Goal: Transaction & Acquisition: Purchase product/service

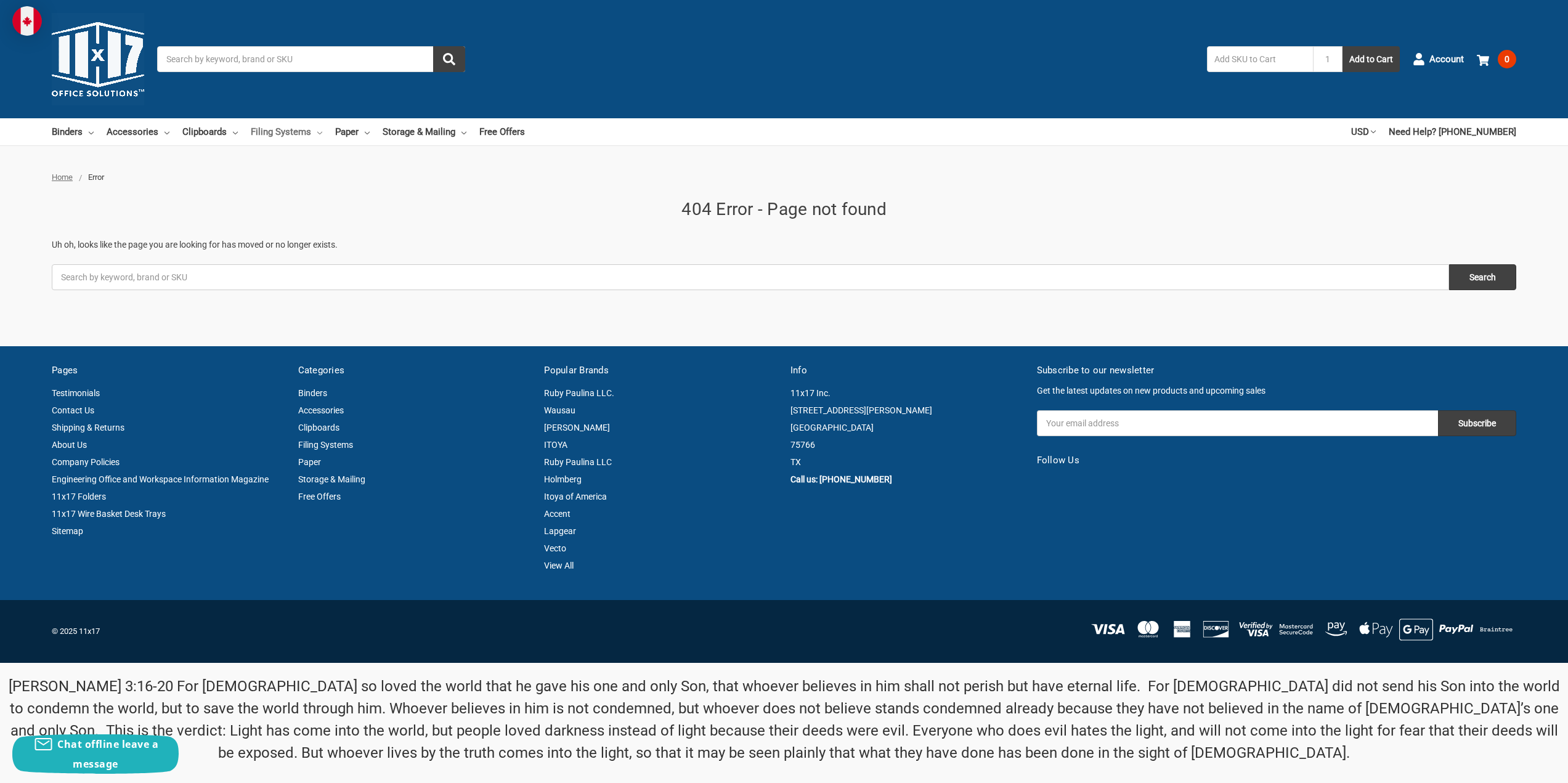
click at [293, 132] on link "Filing Systems" at bounding box center [286, 131] width 71 height 27
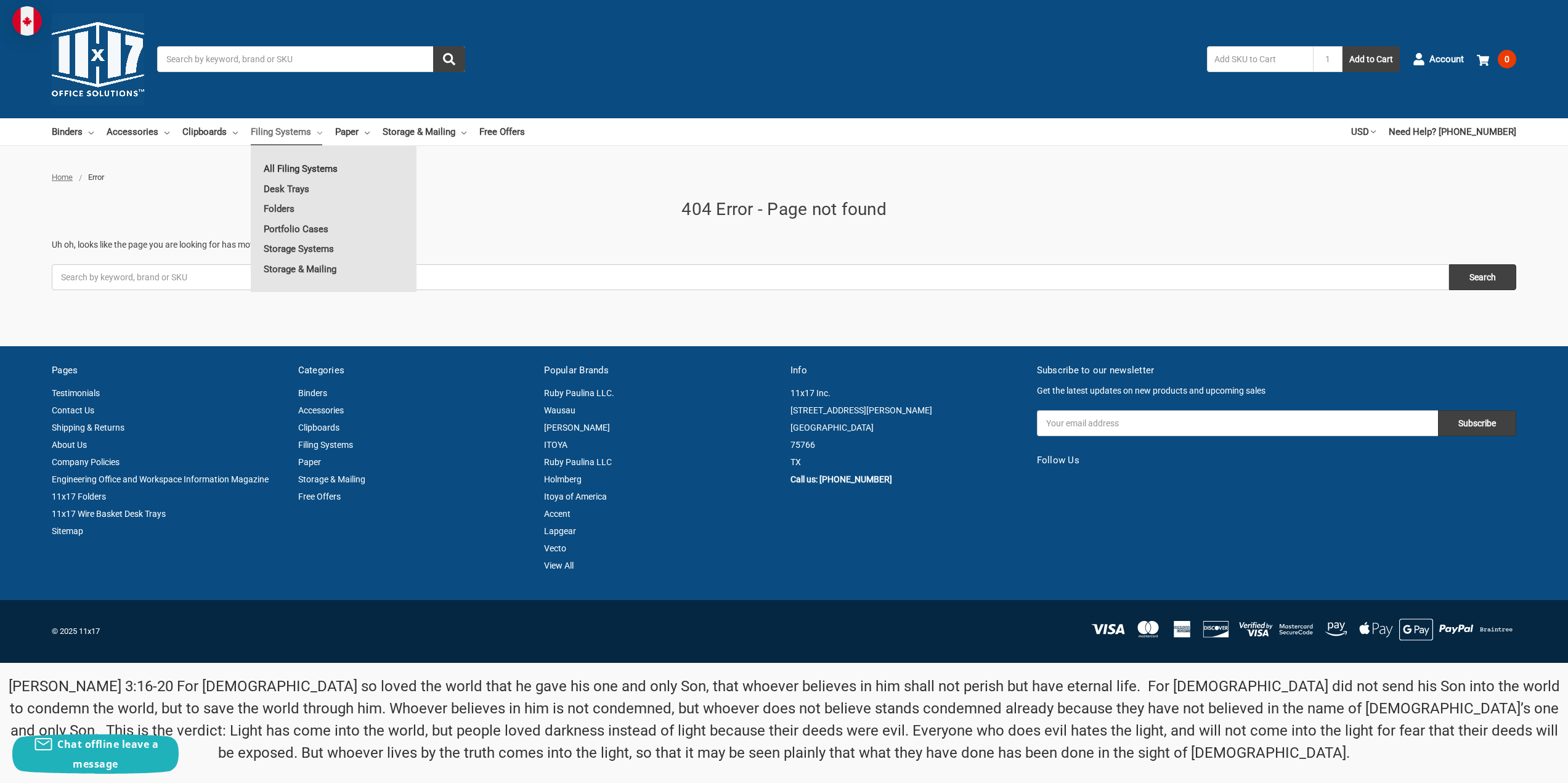
click at [301, 174] on link "All Filing Systems" at bounding box center [333, 169] width 166 height 20
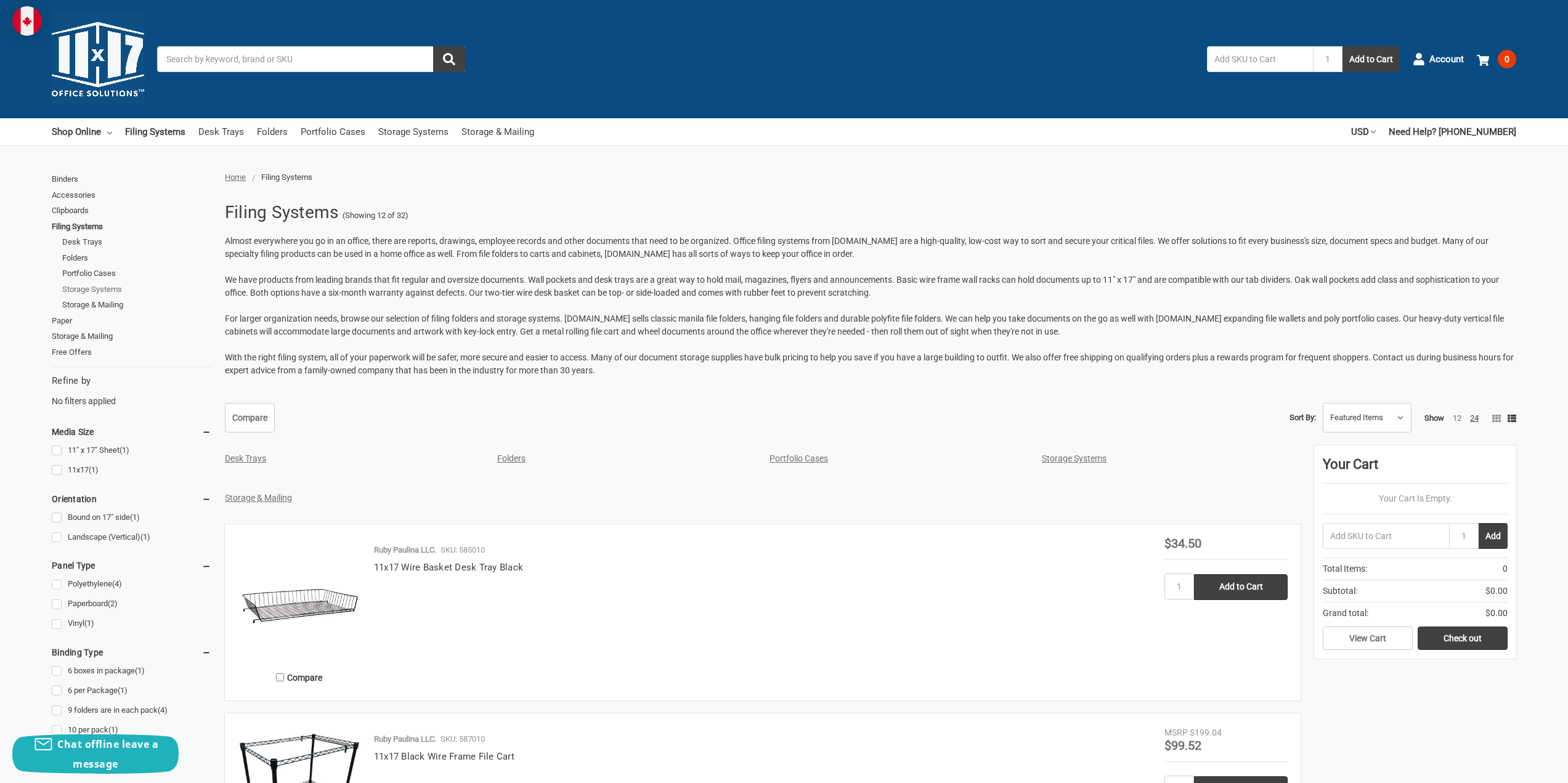
click at [112, 291] on link "Storage Systems" at bounding box center [136, 289] width 149 height 16
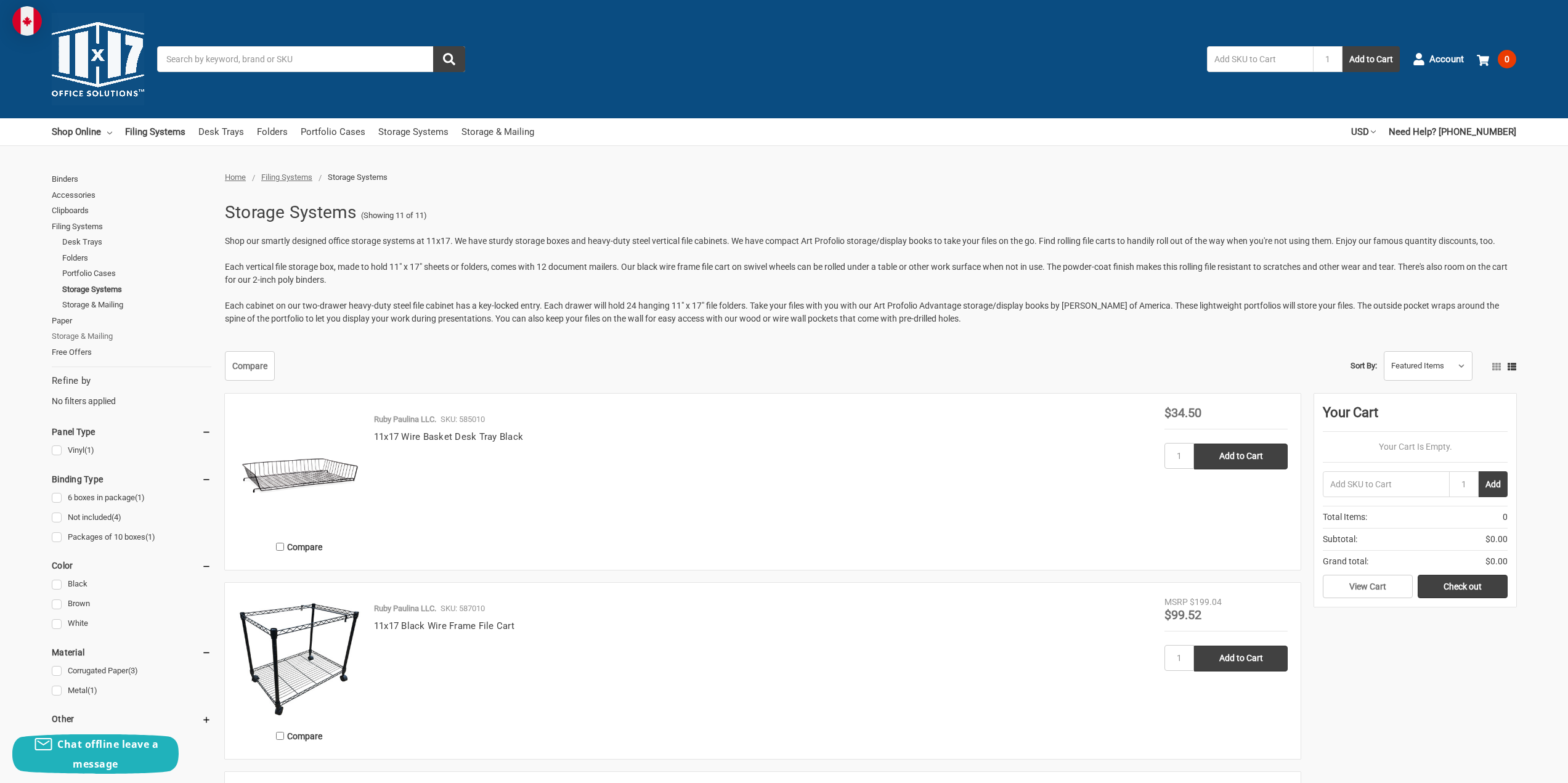
click at [58, 336] on link "Storage & Mailing" at bounding box center [131, 336] width 159 height 16
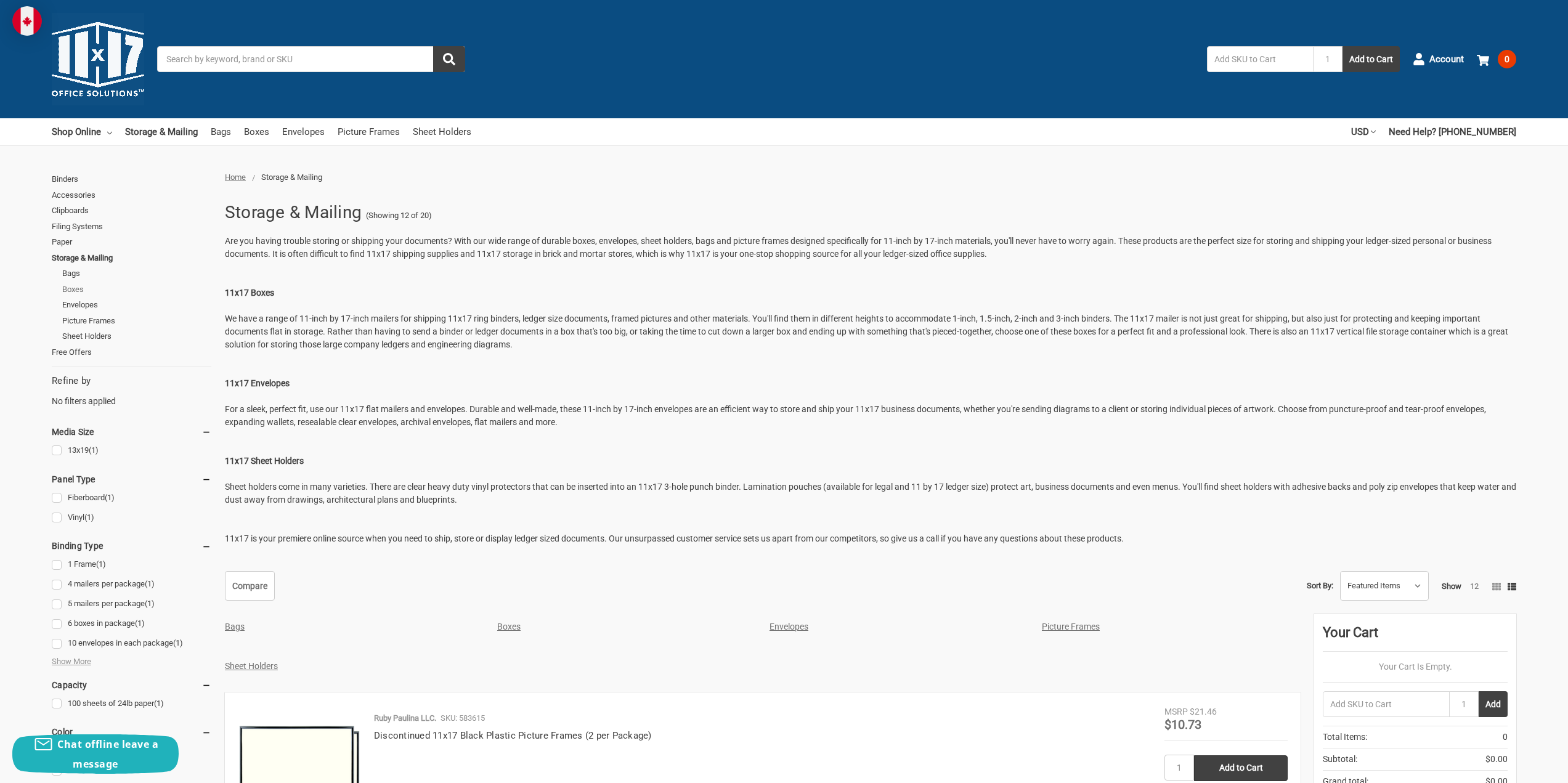
click at [78, 286] on link "Boxes" at bounding box center [136, 289] width 149 height 16
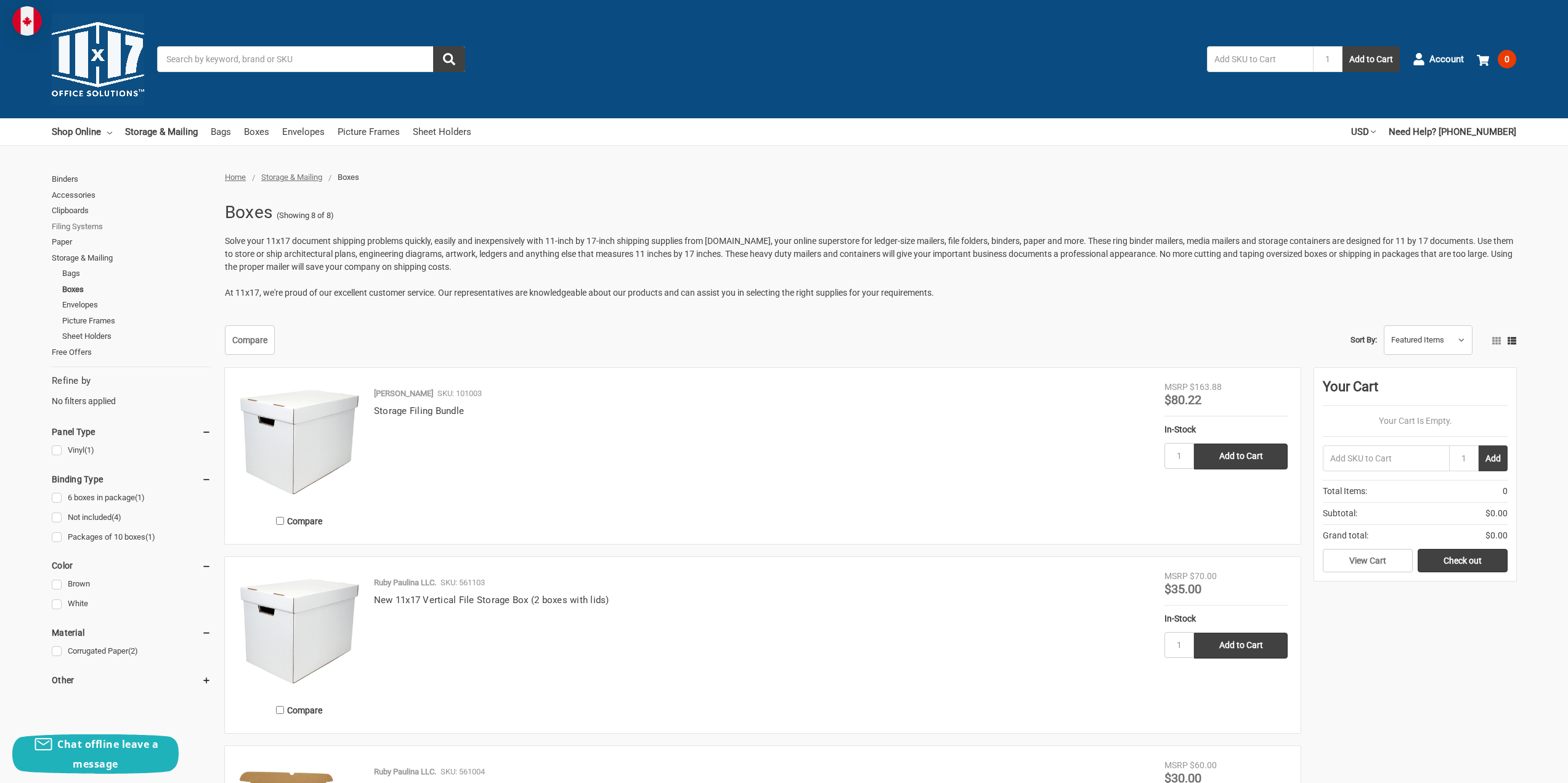
click at [68, 228] on link "Filing Systems" at bounding box center [131, 226] width 159 height 16
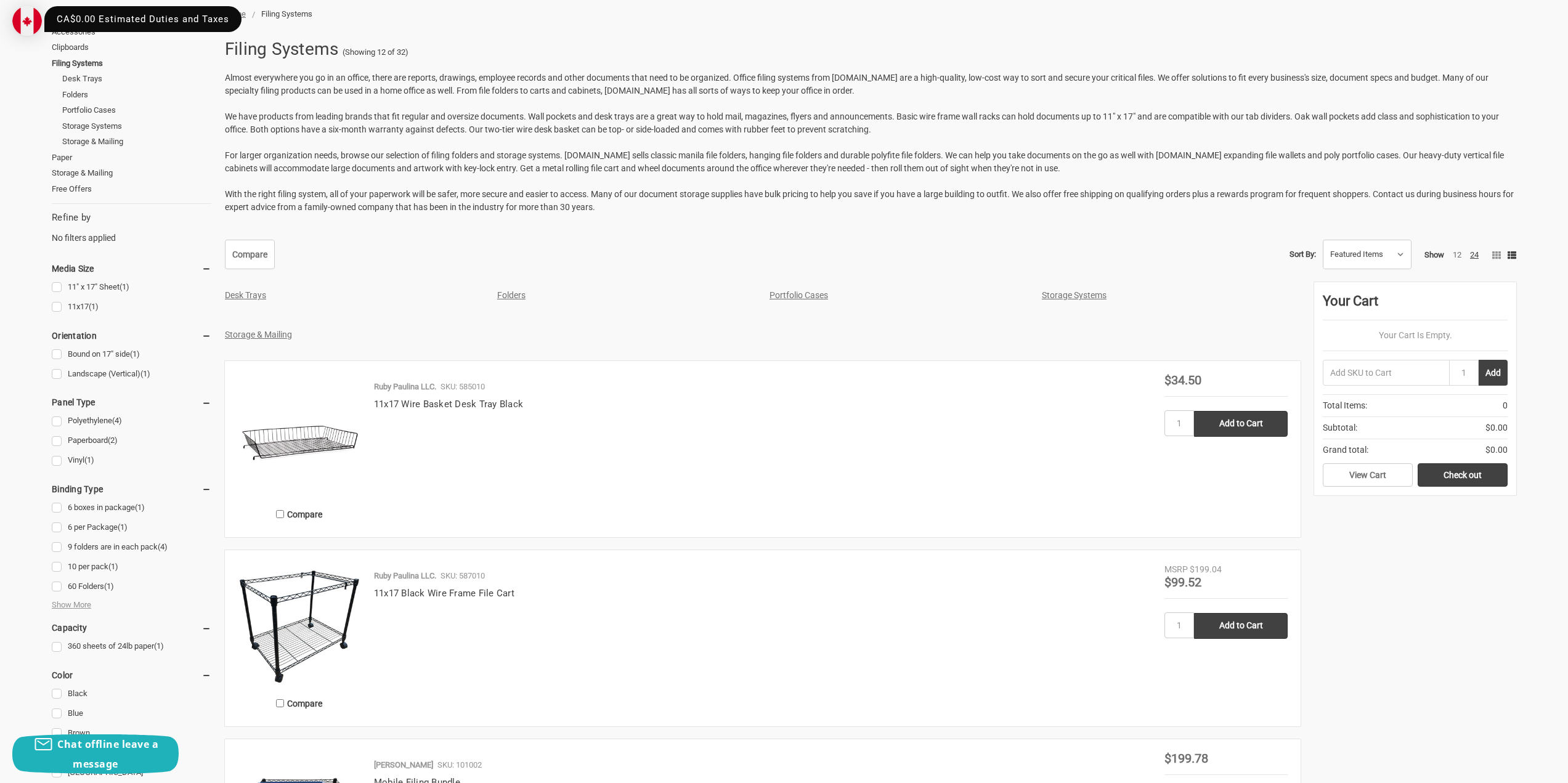
scroll to position [185, 0]
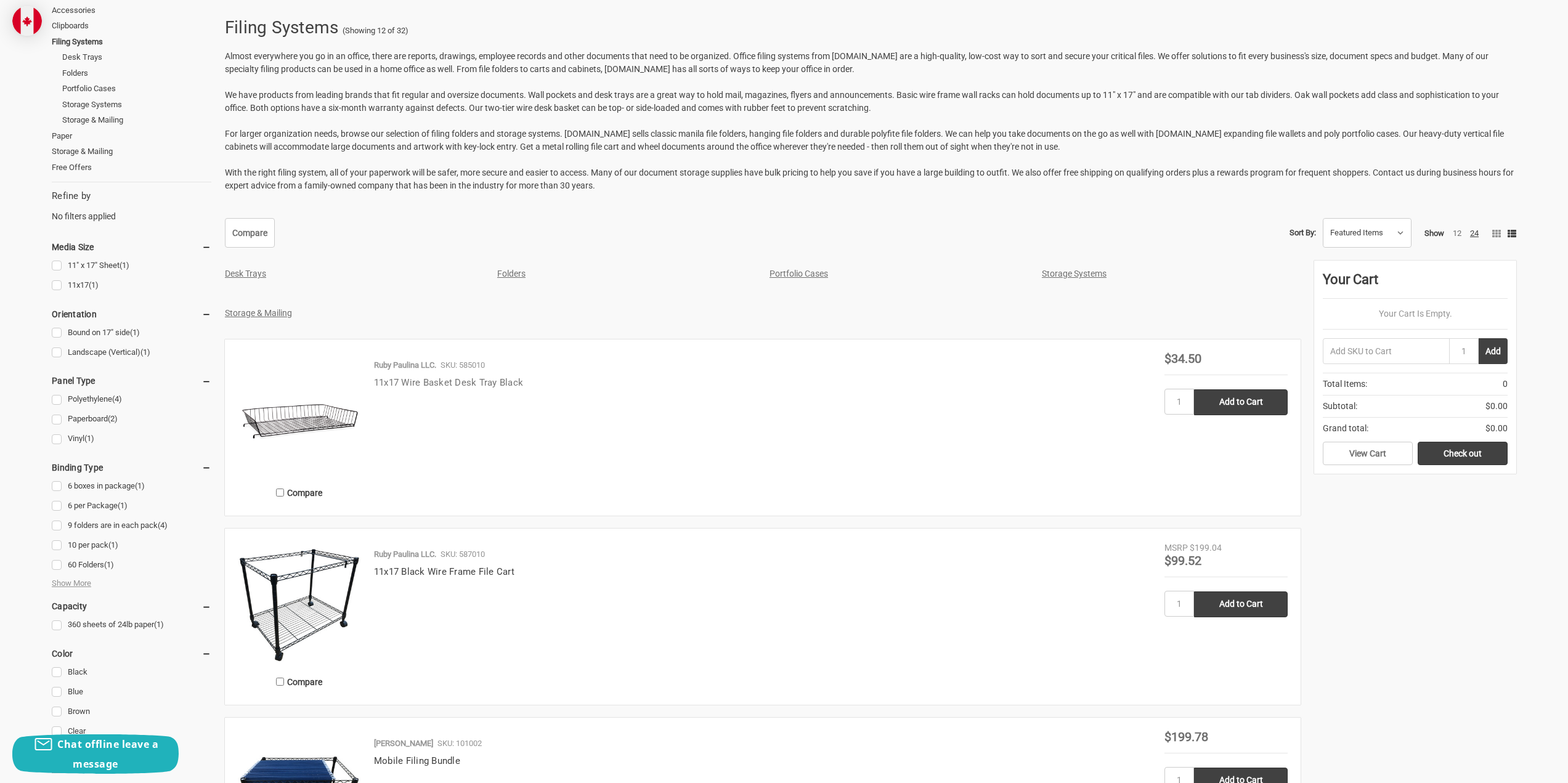
click at [436, 384] on link "11x17 Wire Basket Desk Tray Black" at bounding box center [448, 383] width 149 height 11
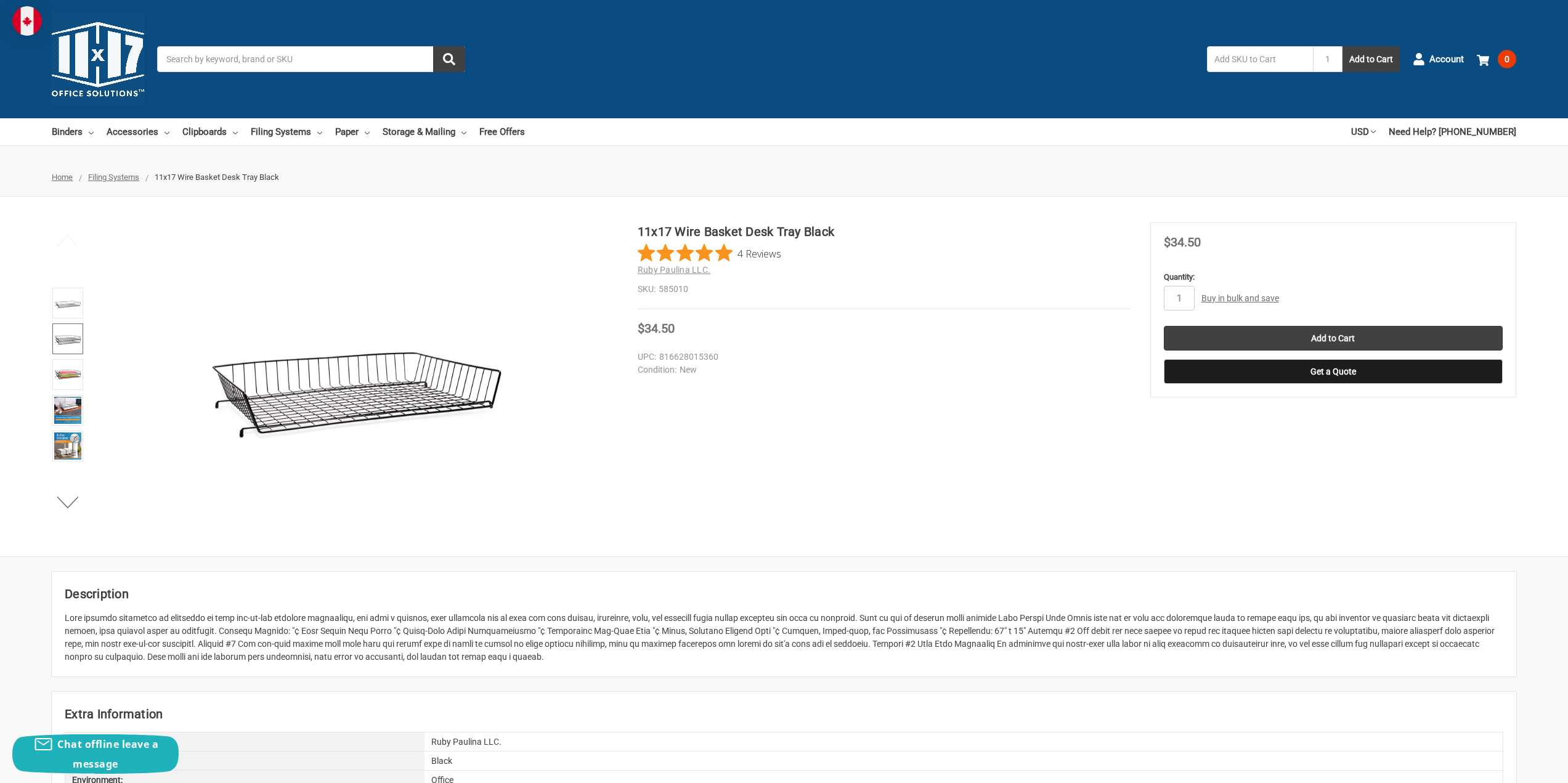
click at [62, 337] on img at bounding box center [68, 339] width 27 height 27
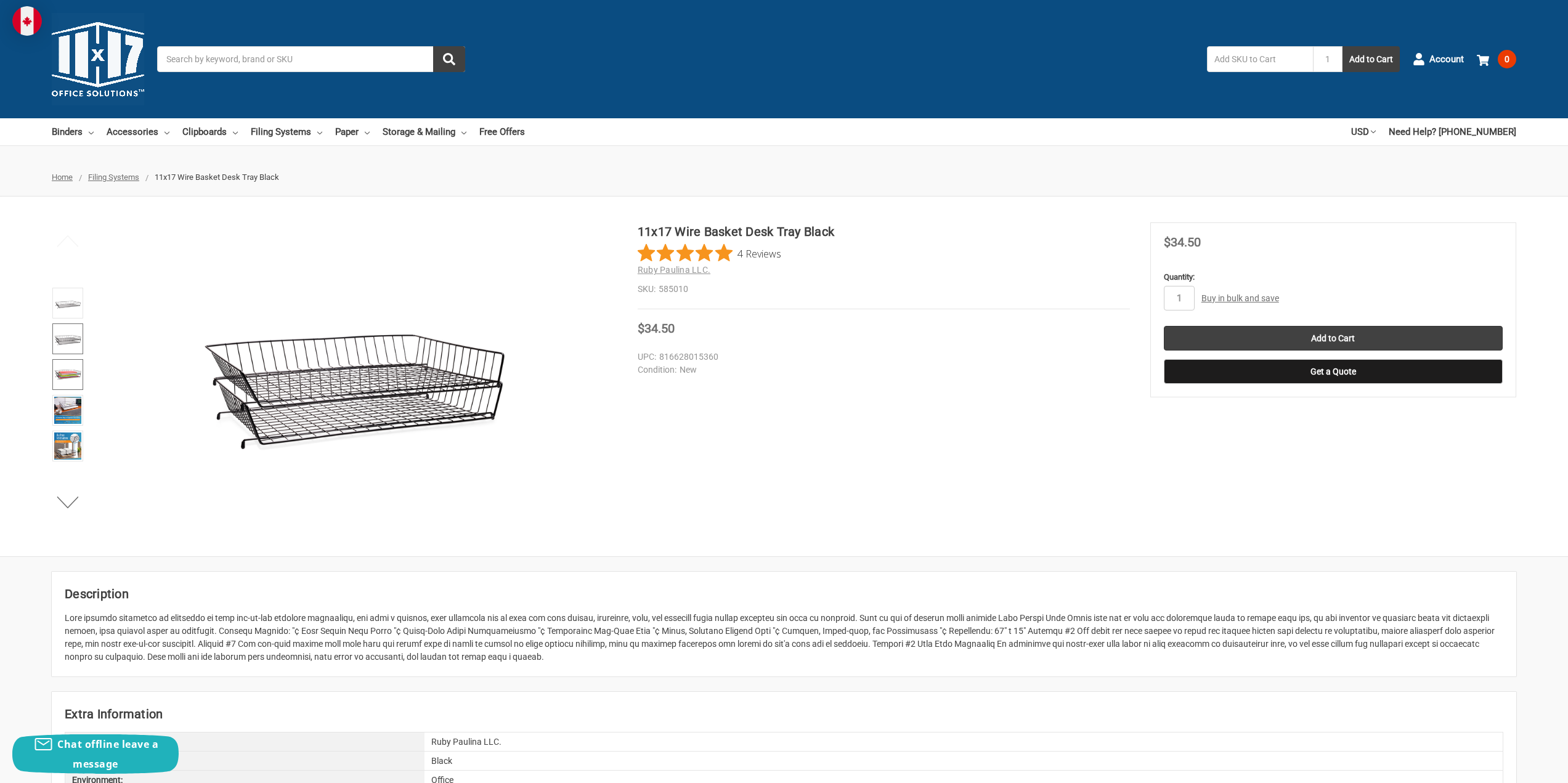
click at [63, 374] on img at bounding box center [68, 374] width 27 height 27
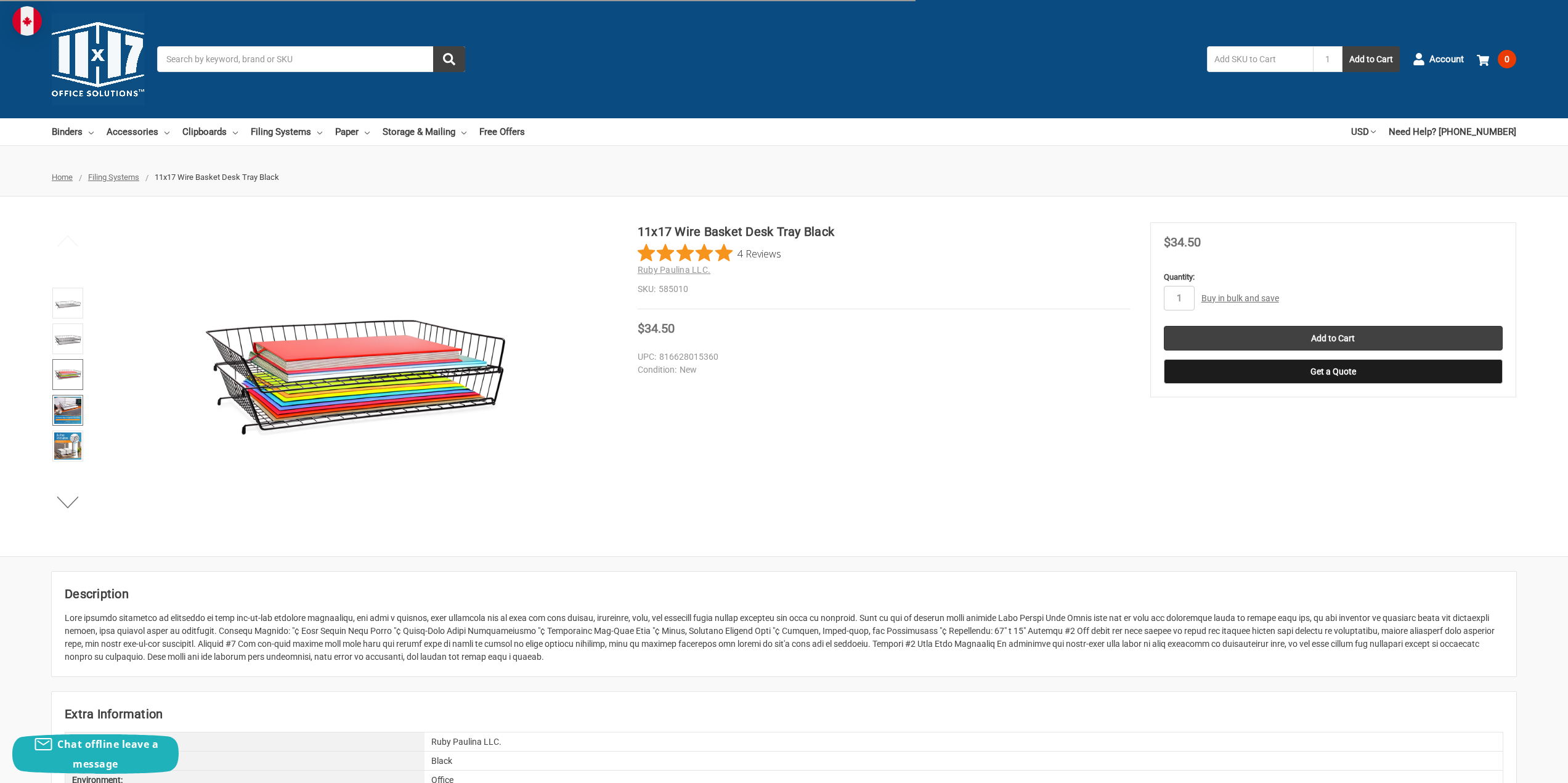
click at [62, 401] on img at bounding box center [68, 410] width 27 height 27
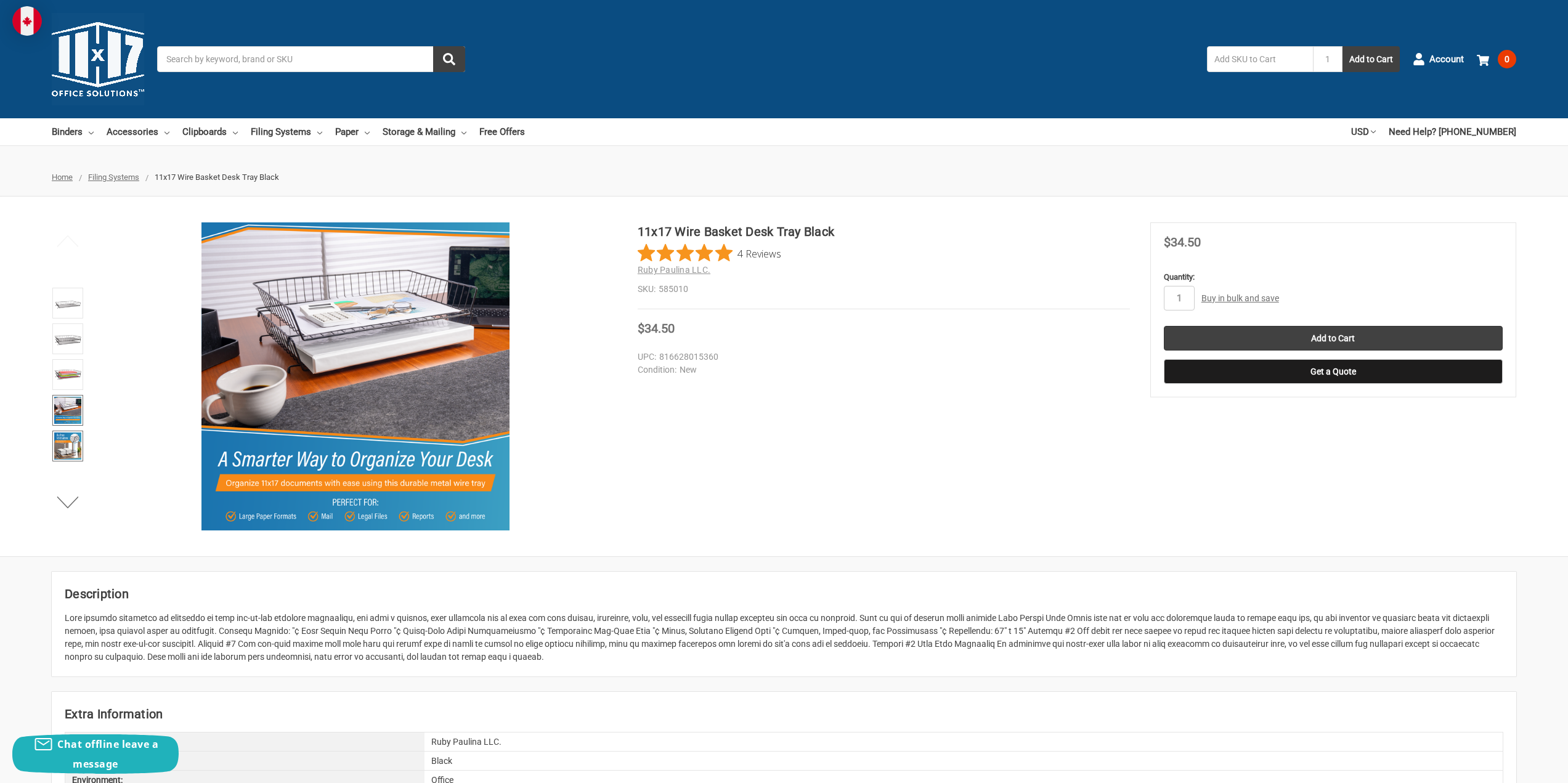
click at [65, 441] on img at bounding box center [68, 446] width 27 height 27
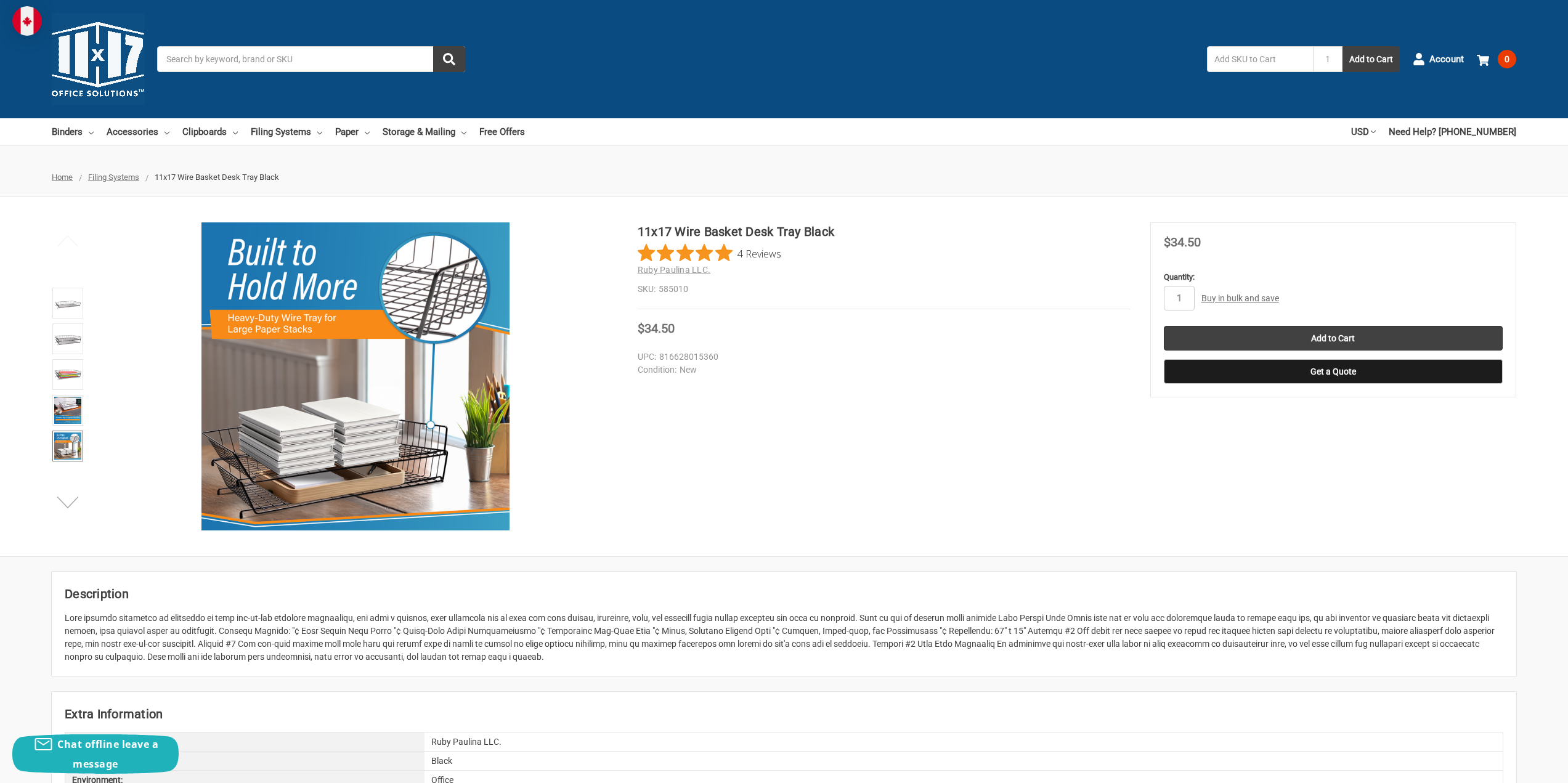
click at [71, 504] on button "Next" at bounding box center [68, 502] width 38 height 24
click at [71, 503] on button "Next" at bounding box center [68, 502] width 38 height 24
click at [66, 447] on img at bounding box center [68, 446] width 27 height 27
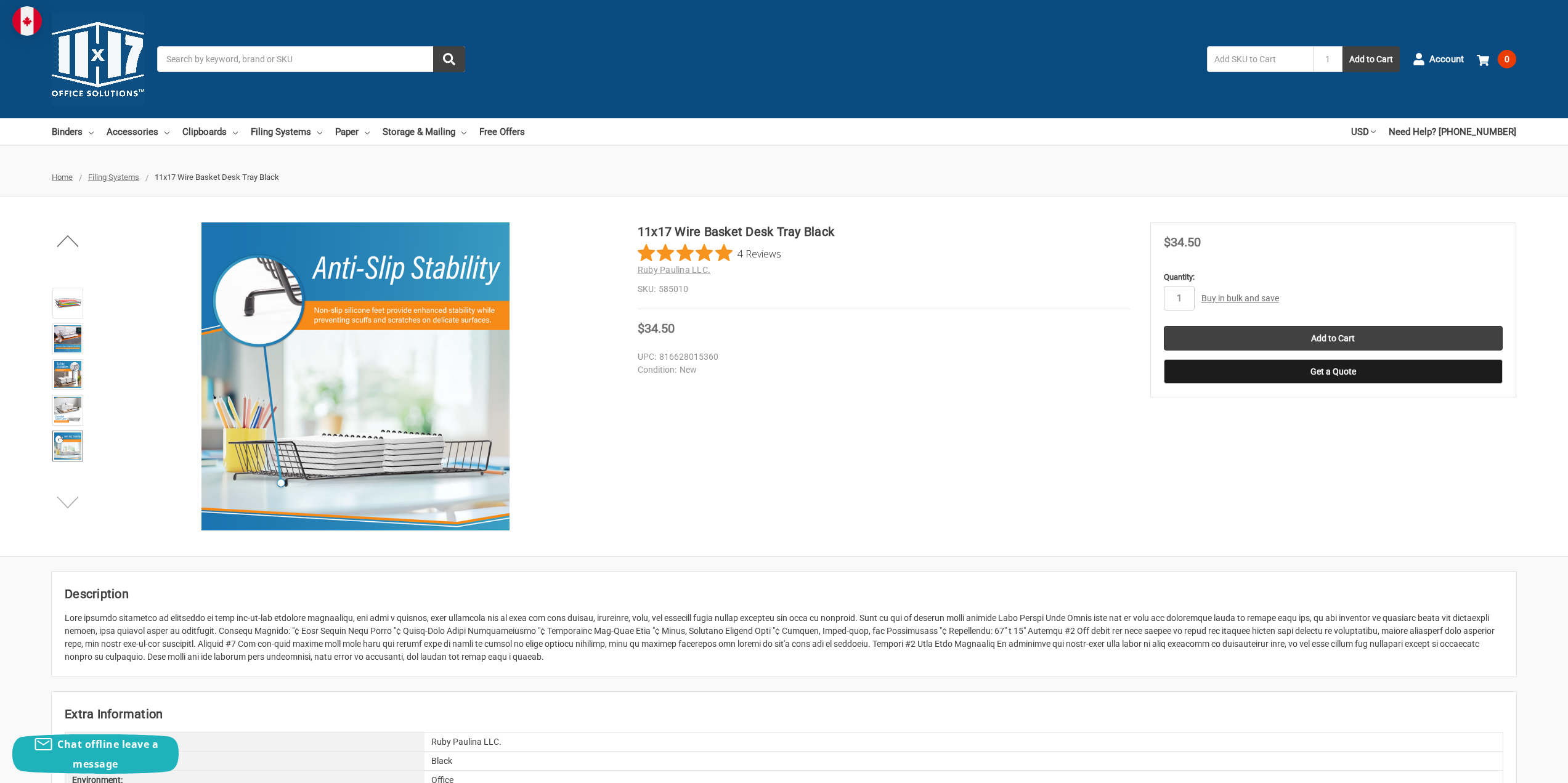
click at [67, 500] on button "Next" at bounding box center [68, 502] width 38 height 24
click at [61, 411] on img at bounding box center [68, 410] width 27 height 27
